Goal: Task Accomplishment & Management: Manage account settings

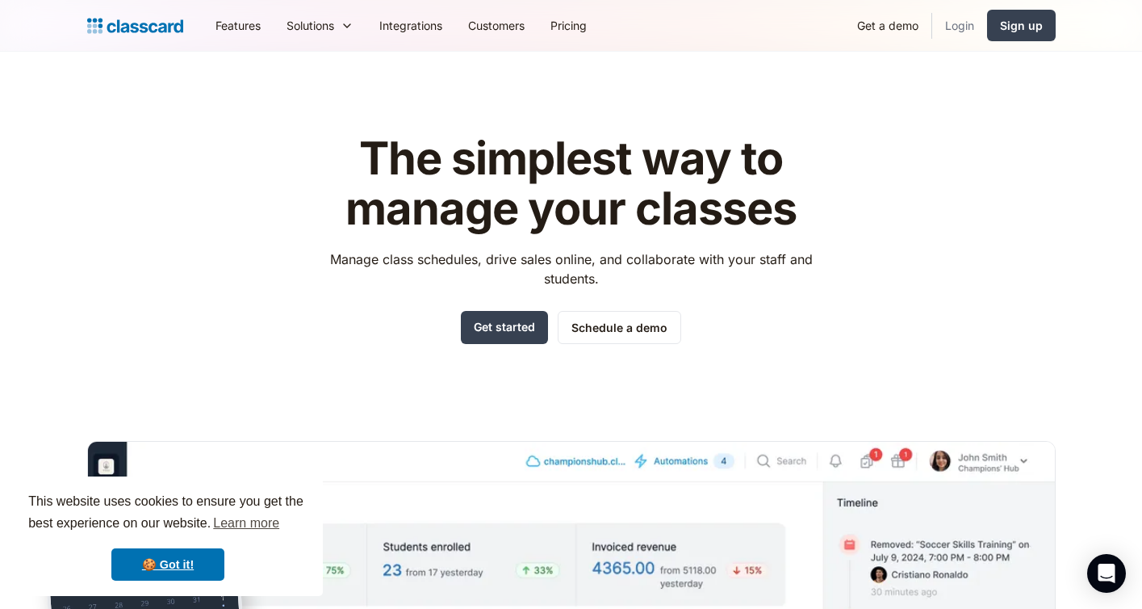
click at [972, 23] on link "Login" at bounding box center [960, 25] width 55 height 36
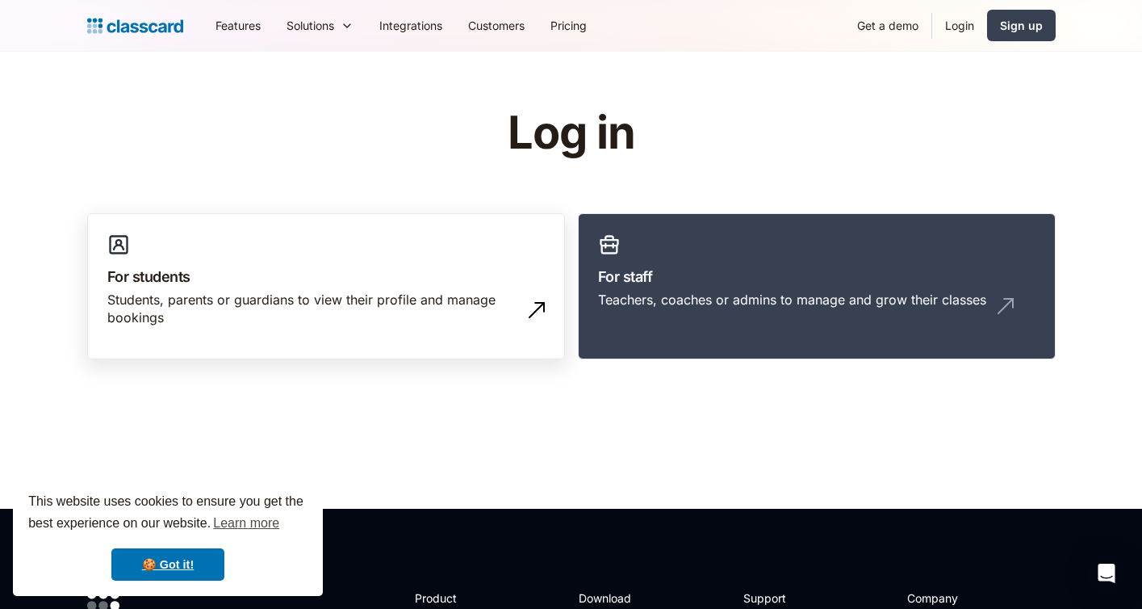
click at [342, 270] on h3 "For students" at bounding box center [326, 277] width 438 height 22
click at [316, 282] on h3 "For students" at bounding box center [326, 277] width 438 height 22
